Goal: Information Seeking & Learning: Learn about a topic

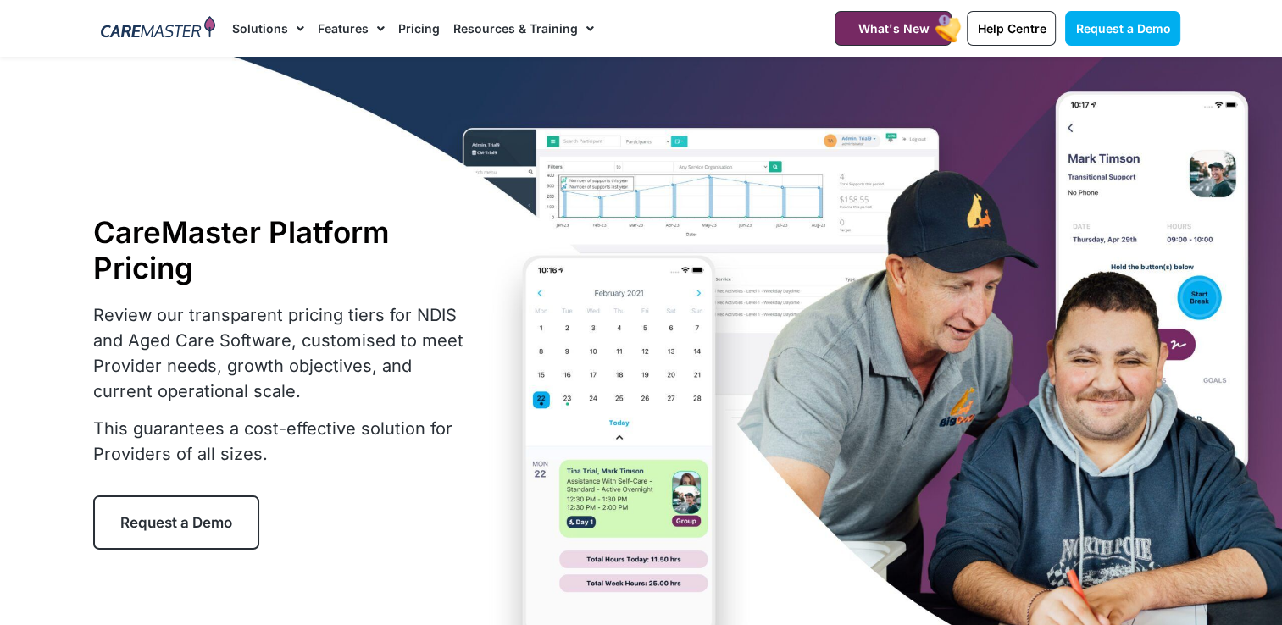
click at [424, 23] on link "Pricing" at bounding box center [419, 28] width 42 height 57
click at [409, 24] on link "Pricing" at bounding box center [419, 28] width 42 height 57
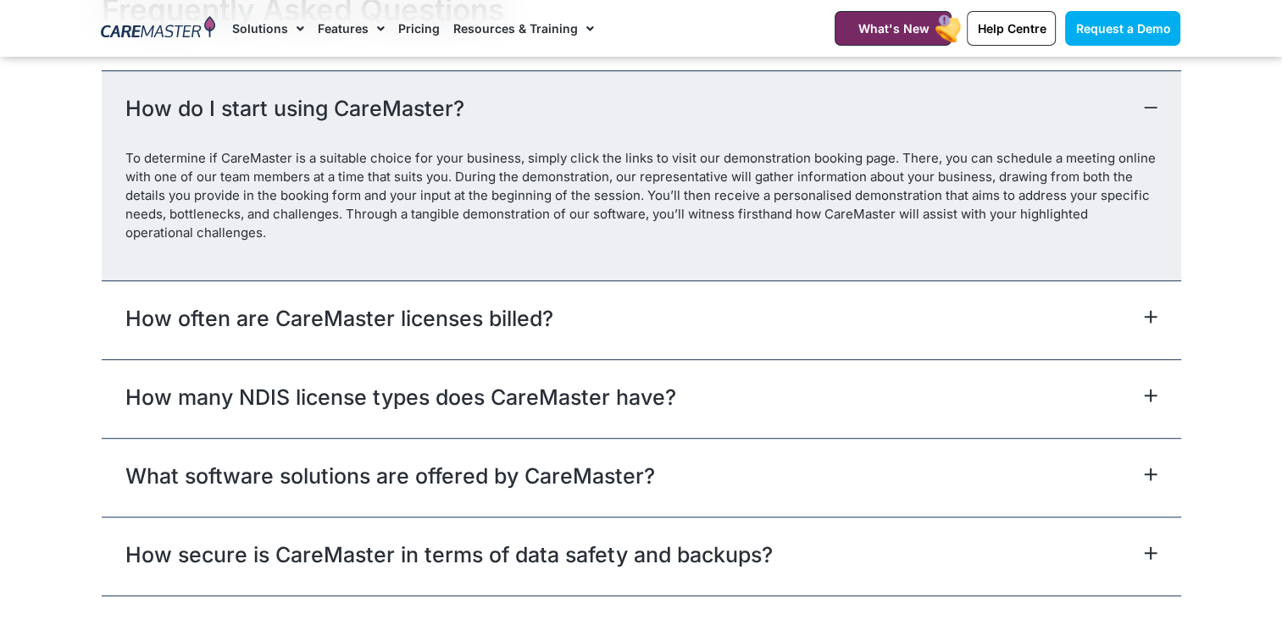
scroll to position [7541, 0]
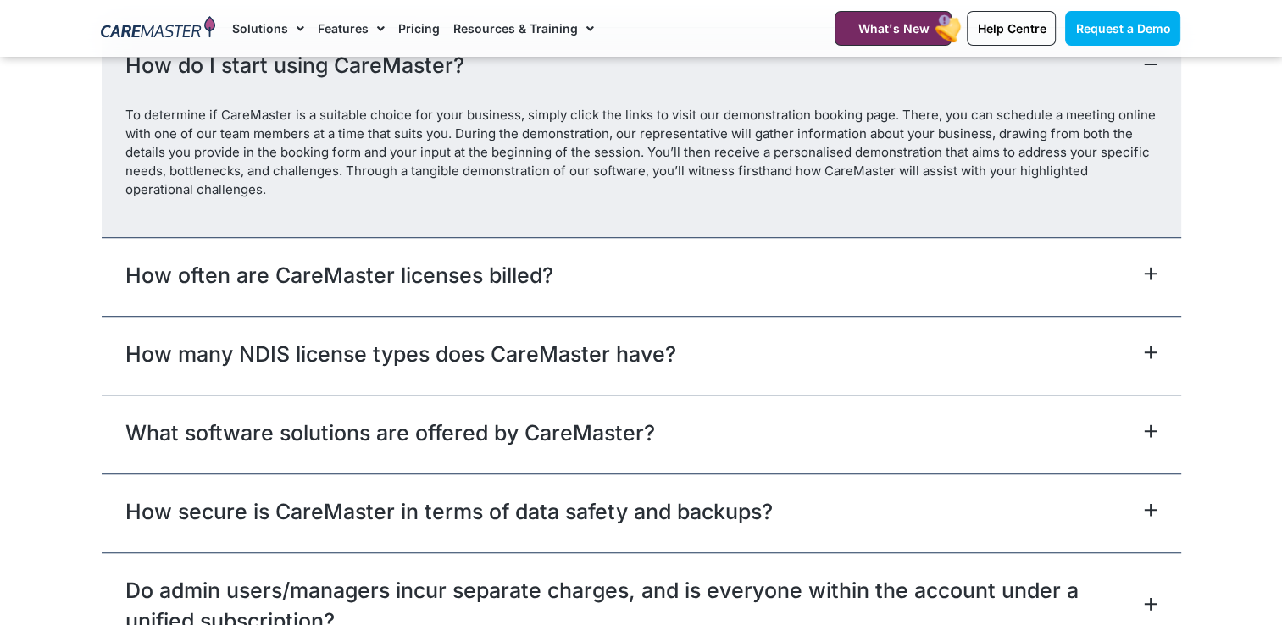
click at [1149, 347] on icon at bounding box center [1150, 352] width 11 height 11
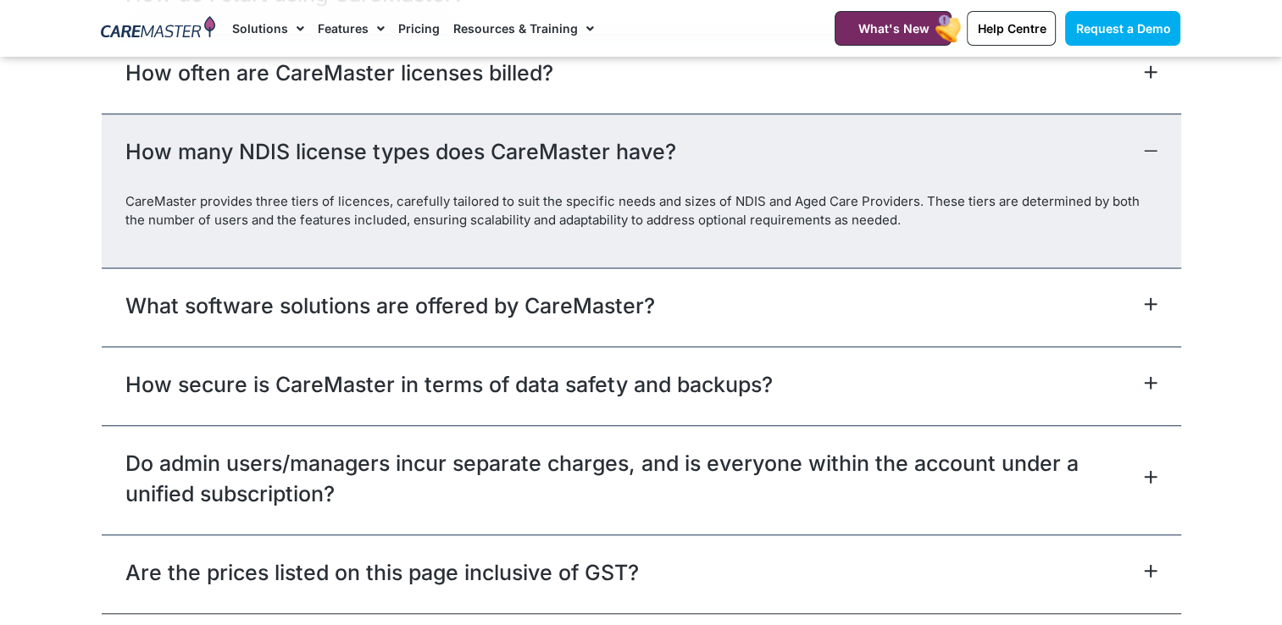
scroll to position [7795, 0]
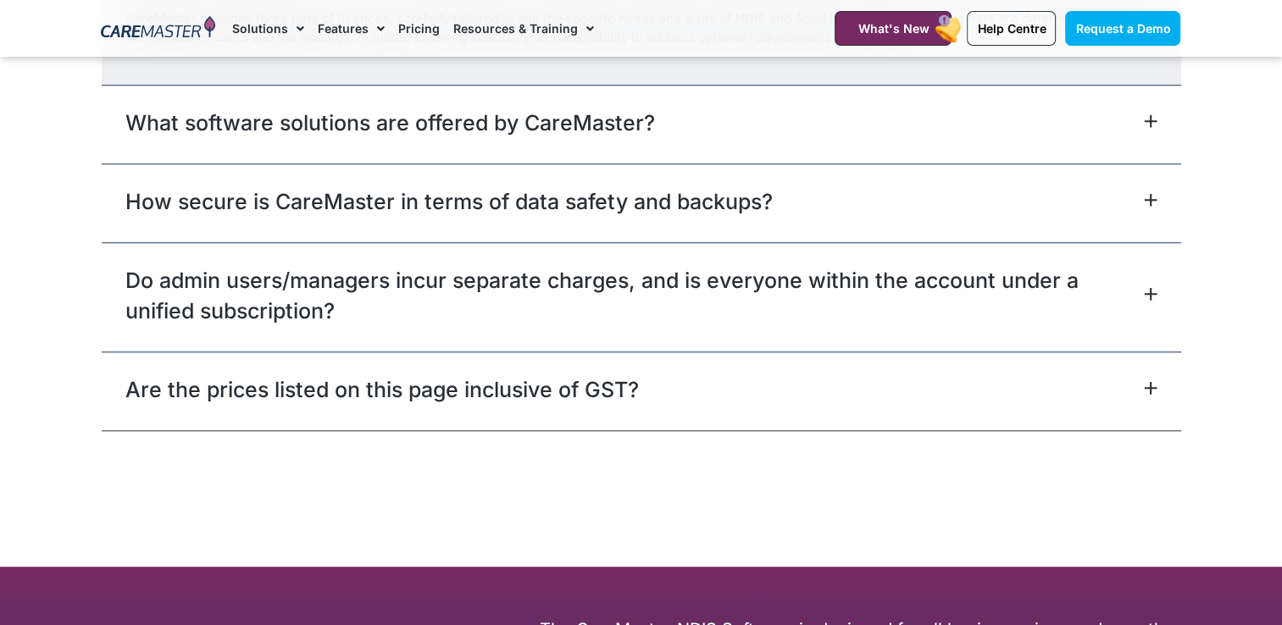
click at [804, 367] on div "Are the prices listed on this page inclusive of GST?" at bounding box center [641, 391] width 1079 height 79
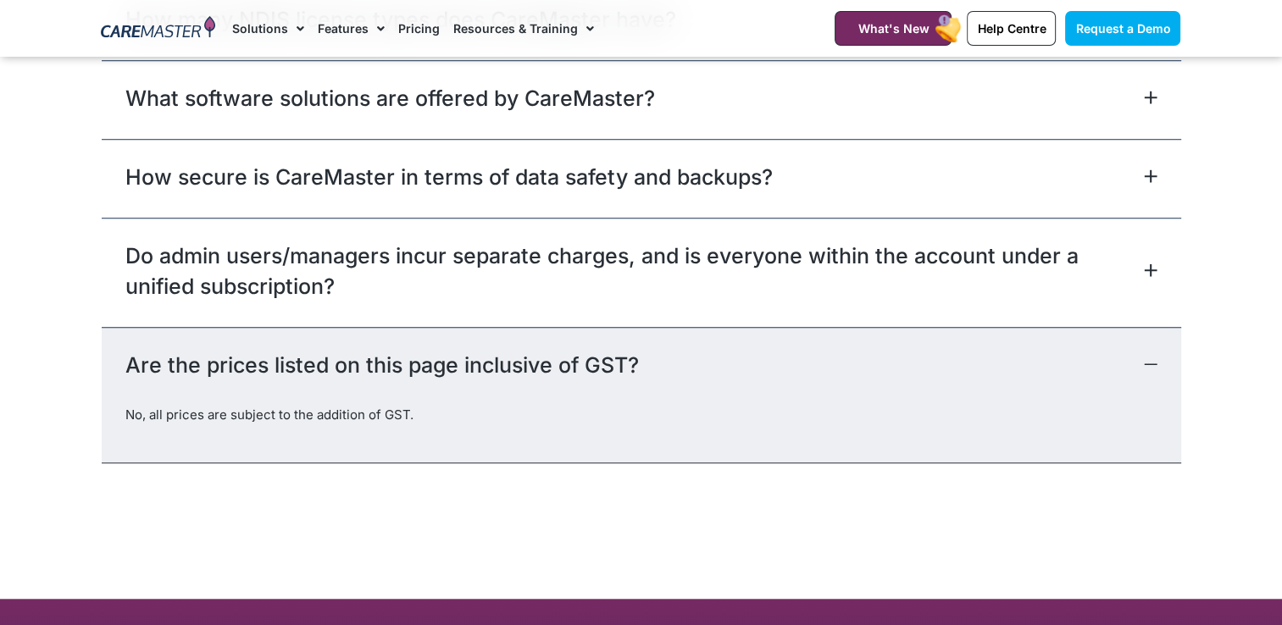
scroll to position [7708, 0]
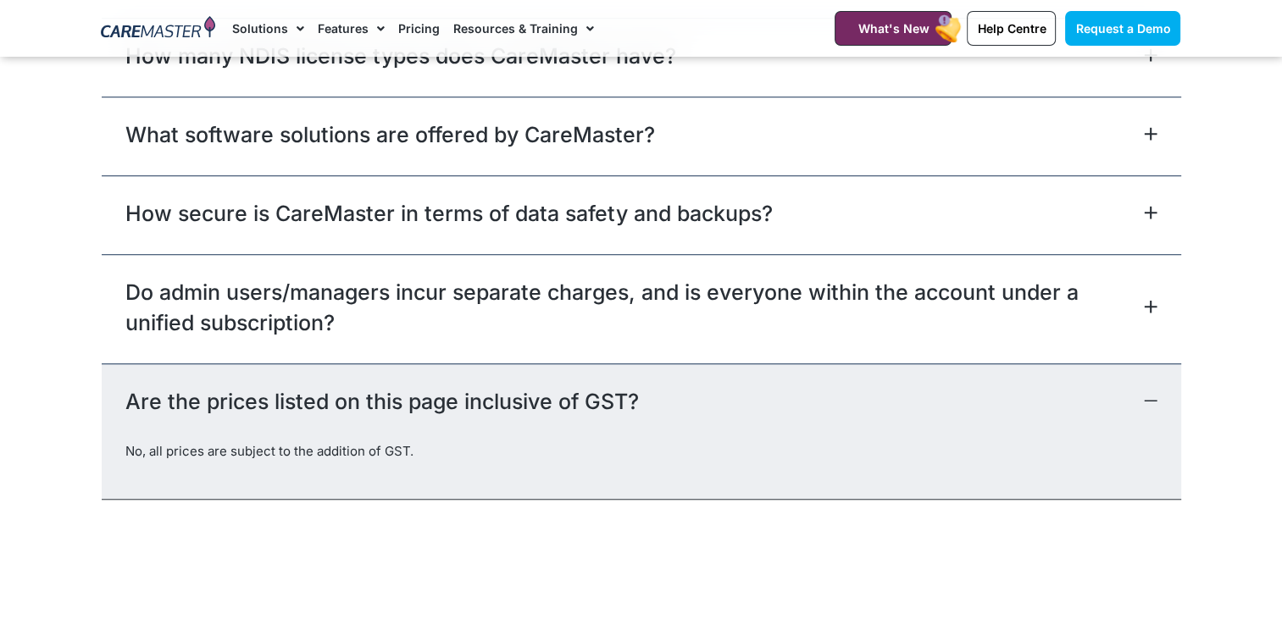
click at [1045, 289] on link "Do admin users/managers incur separate charges, and is everyone within the acco…" at bounding box center [632, 307] width 1014 height 61
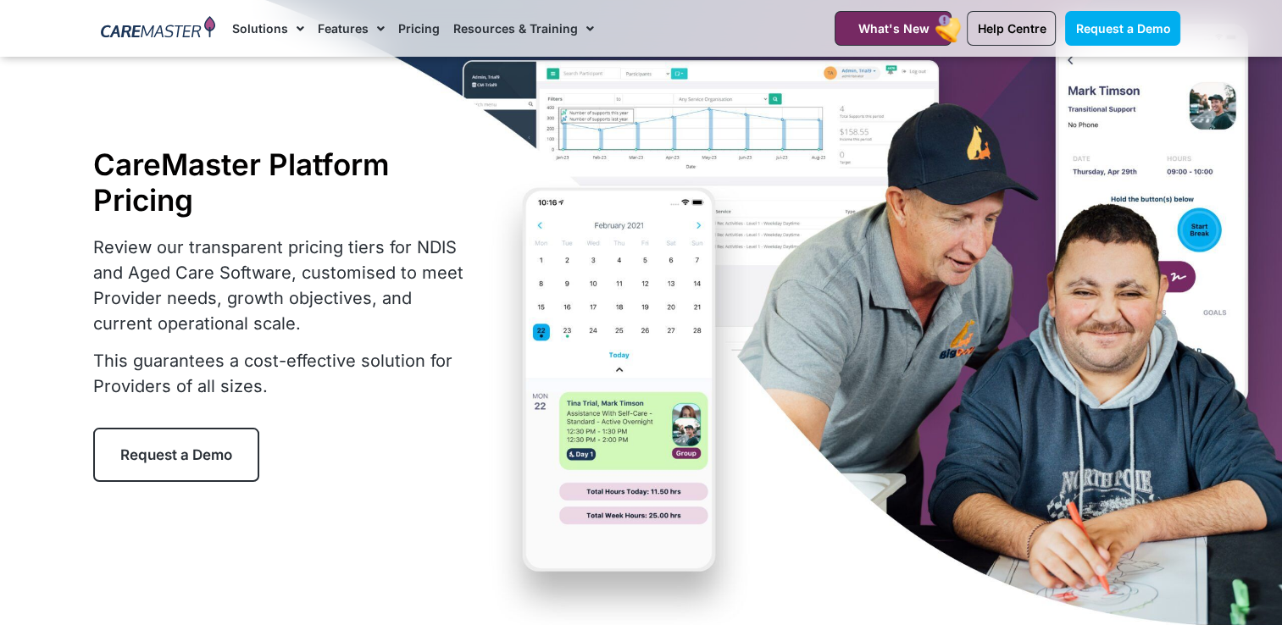
scroll to position [0, 0]
